Goal: Information Seeking & Learning: Learn about a topic

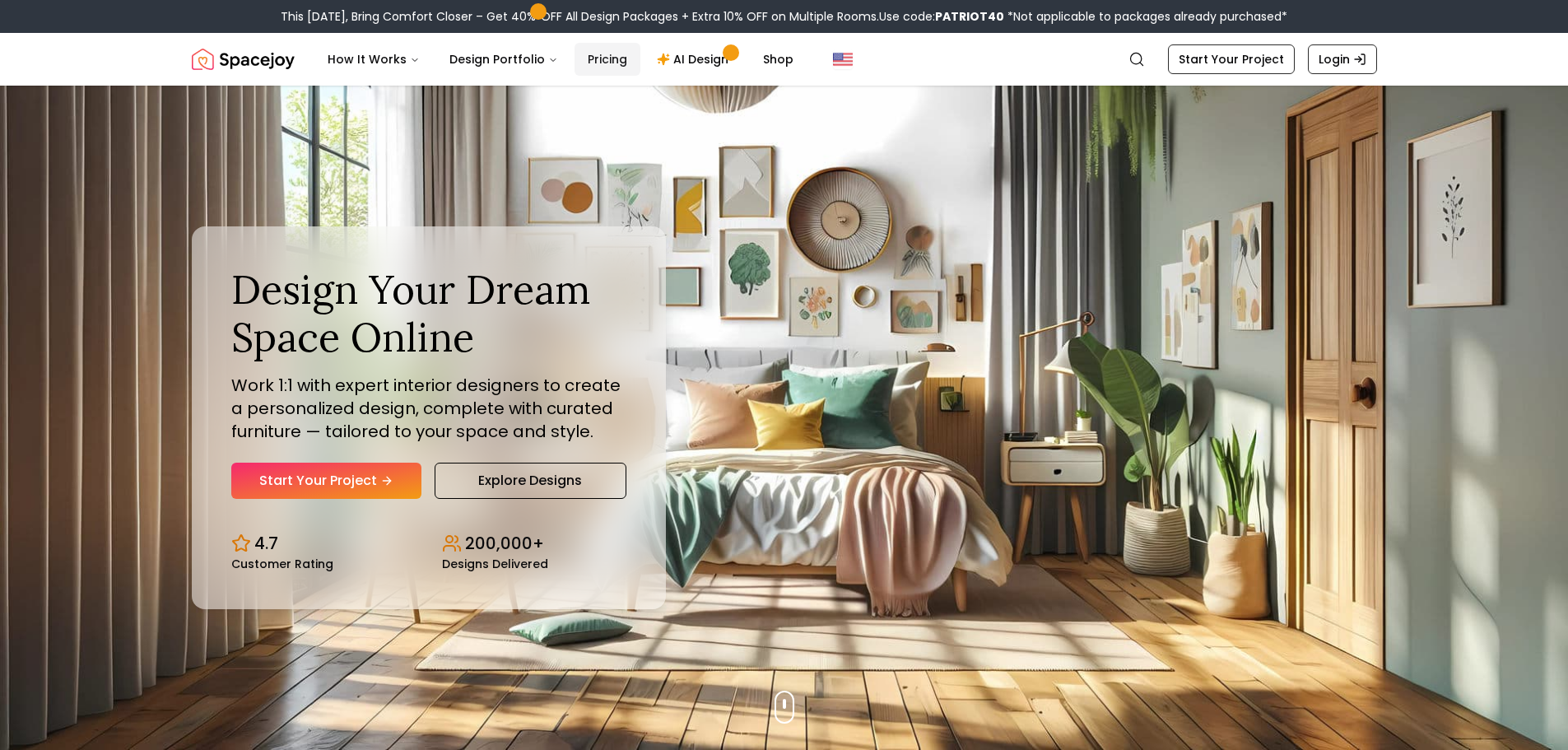
click at [595, 63] on link "Pricing" at bounding box center [607, 59] width 66 height 33
click at [598, 52] on link "Pricing" at bounding box center [607, 59] width 66 height 33
